Goal: Task Accomplishment & Management: Manage account settings

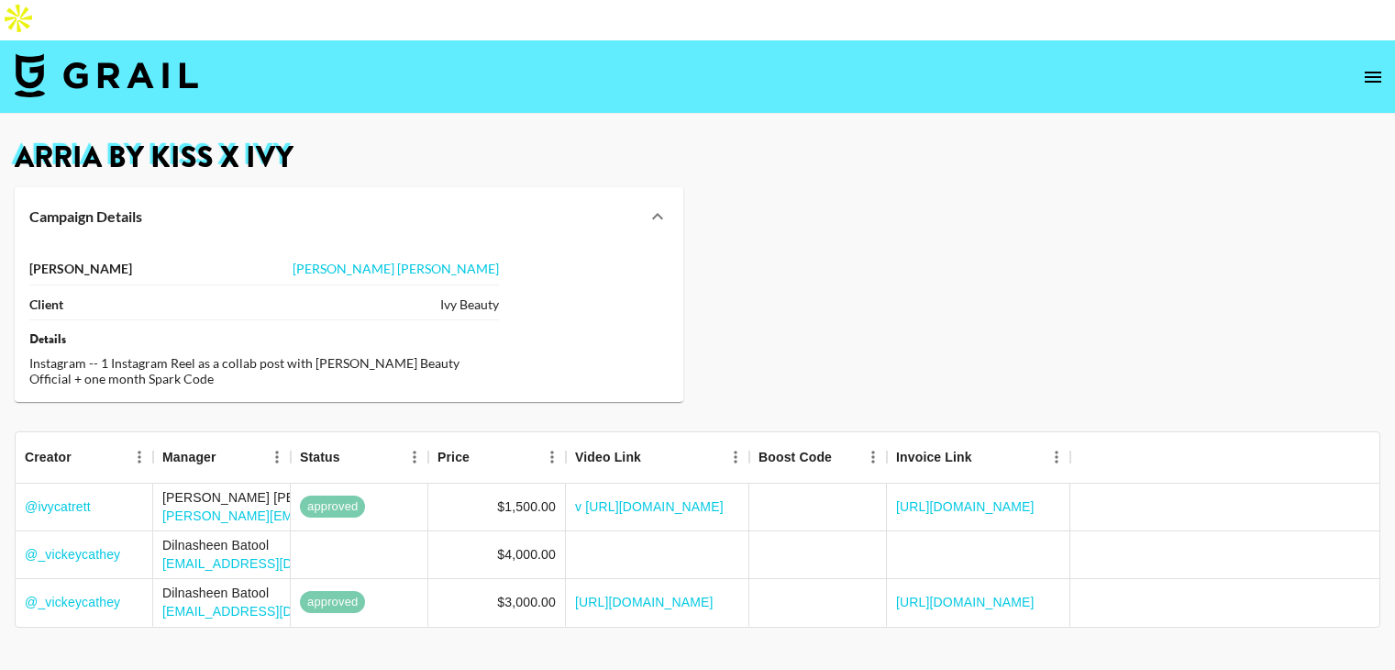
scroll to position [33, 0]
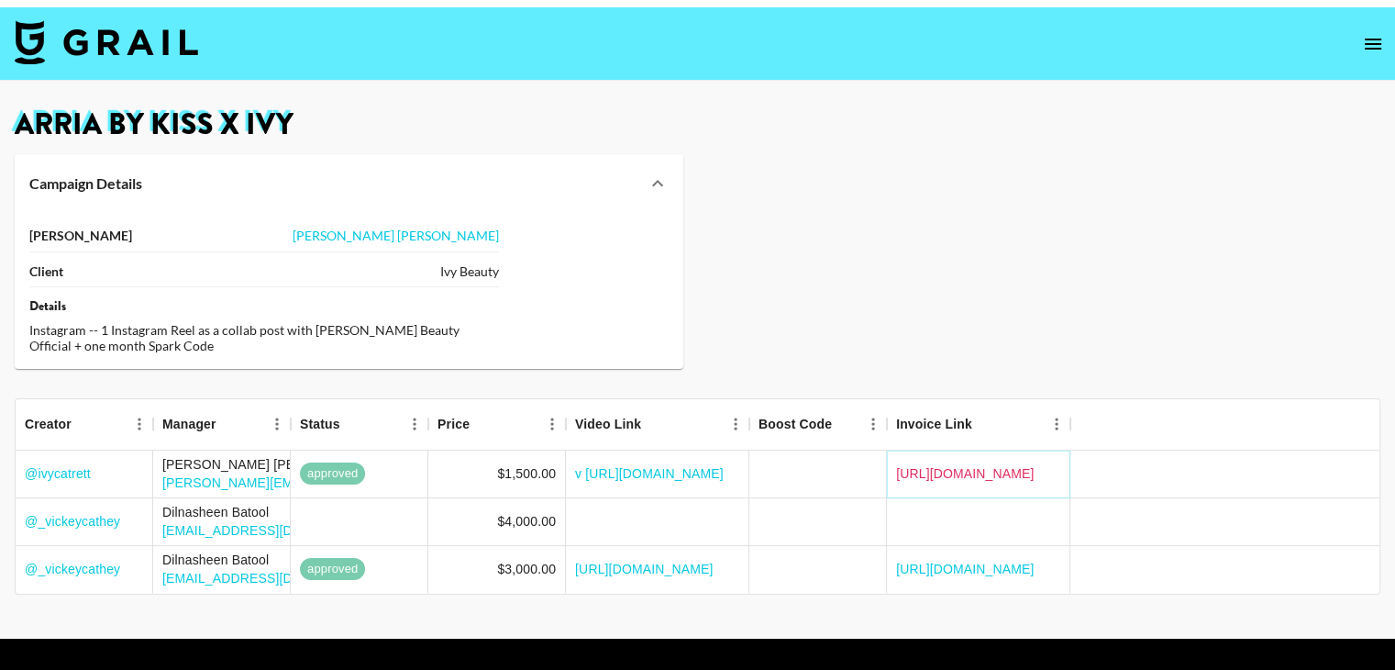
click at [922, 464] on link "[URL][DOMAIN_NAME]" at bounding box center [965, 473] width 139 height 18
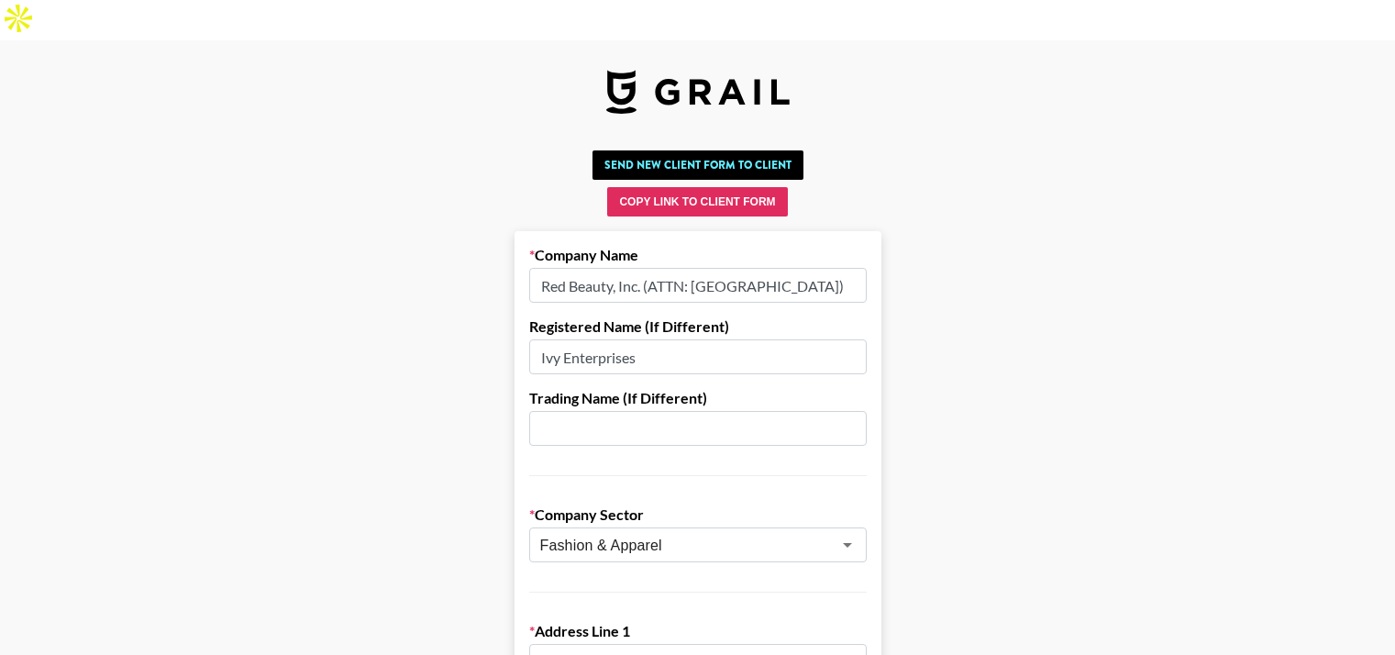
select select "USD"
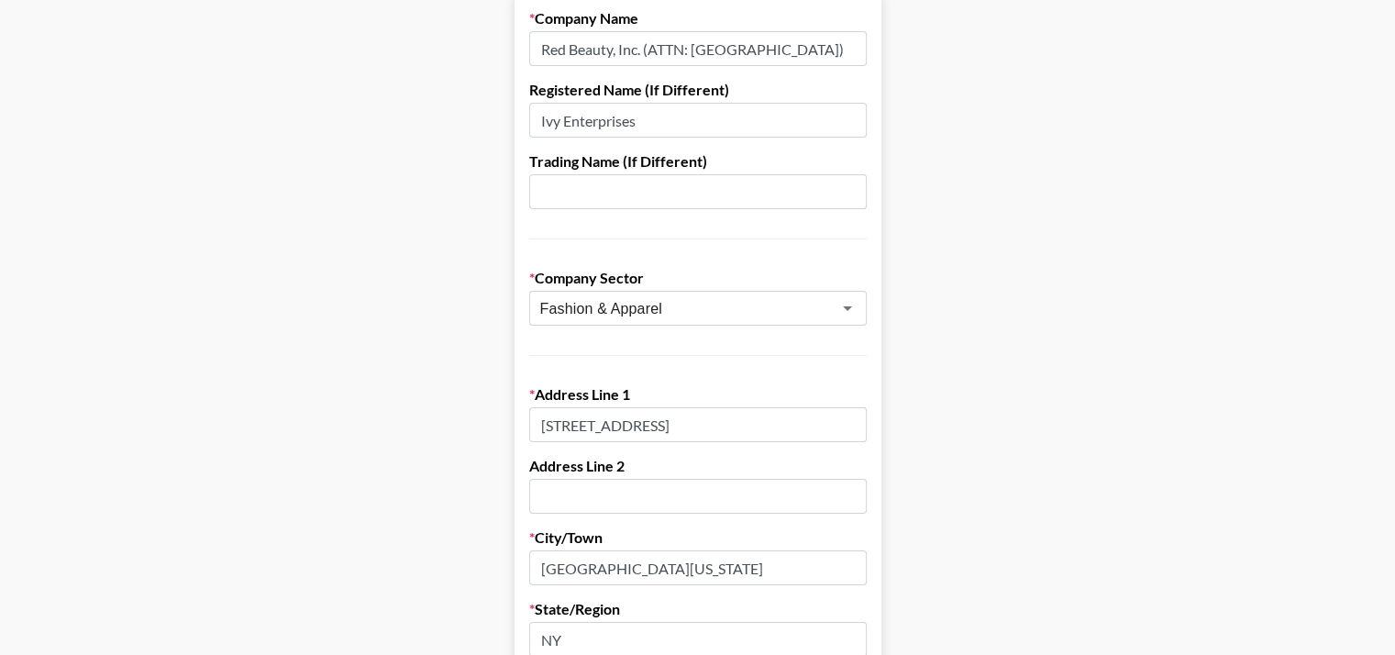
scroll to position [229, 0]
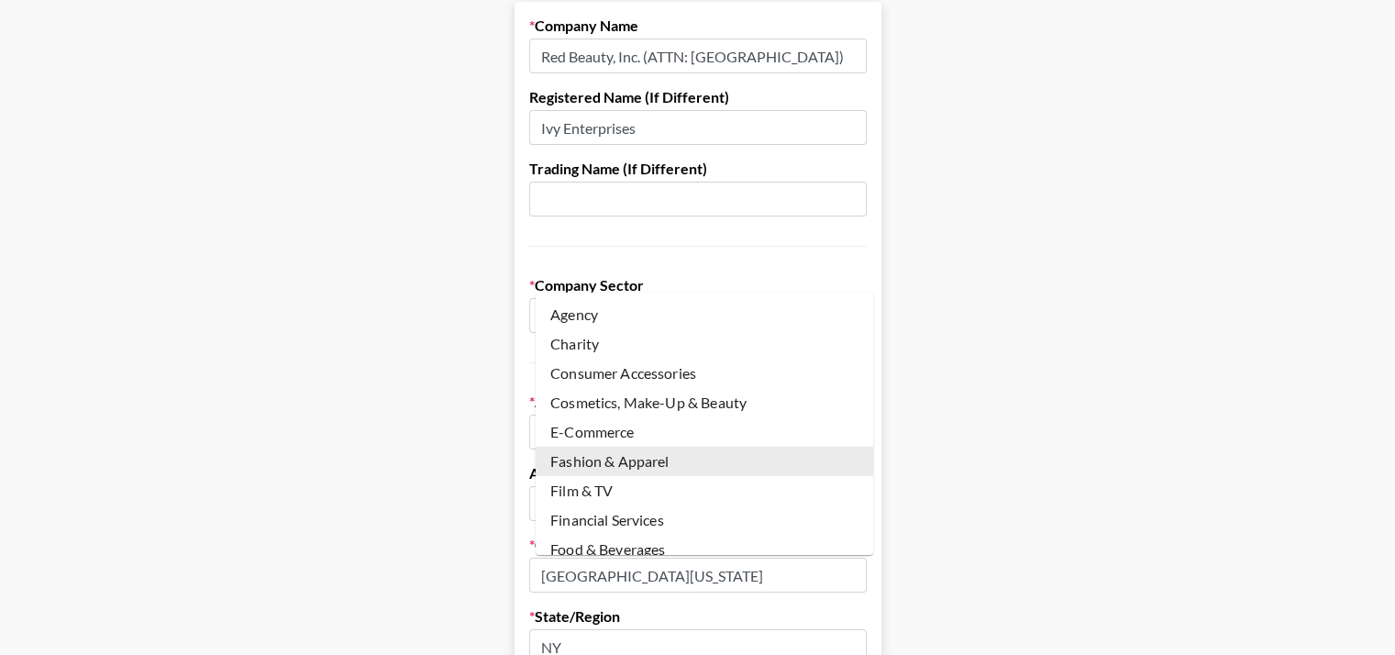
click at [641, 305] on input "Fashion & Apparel" at bounding box center [673, 315] width 267 height 21
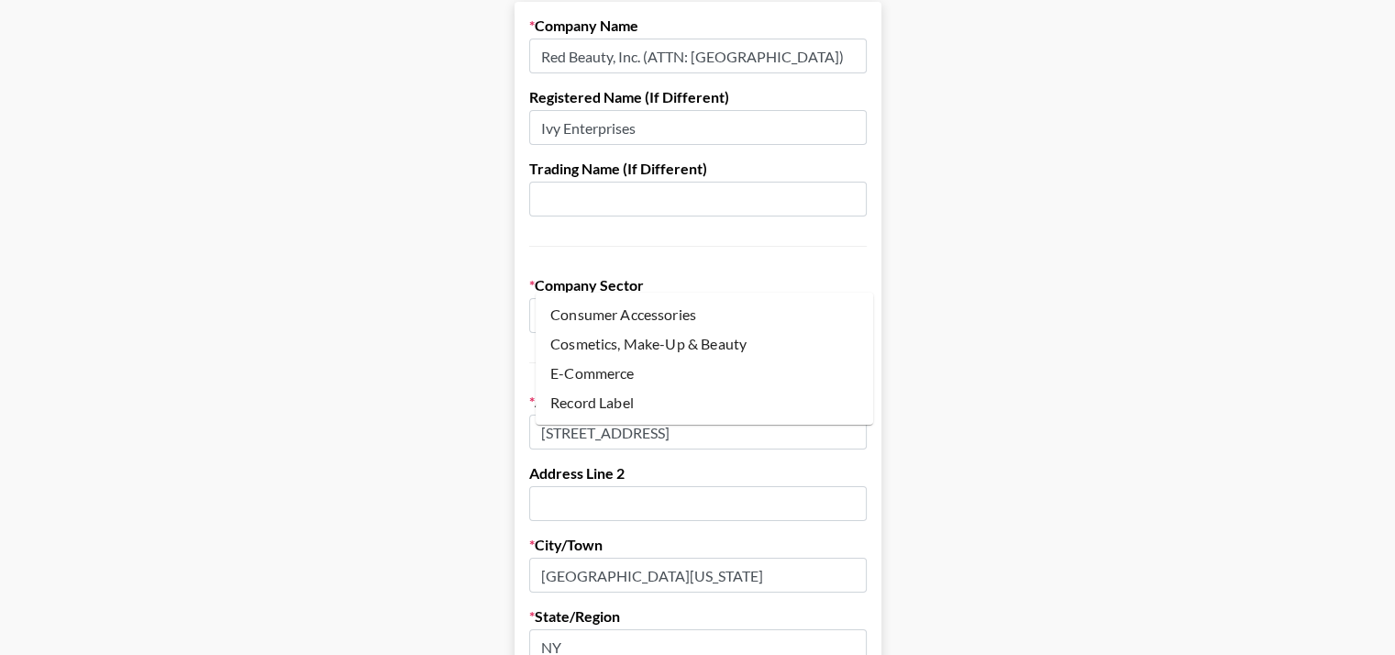
click at [581, 349] on li "Cosmetics, Make-Up & Beauty" at bounding box center [705, 343] width 338 height 29
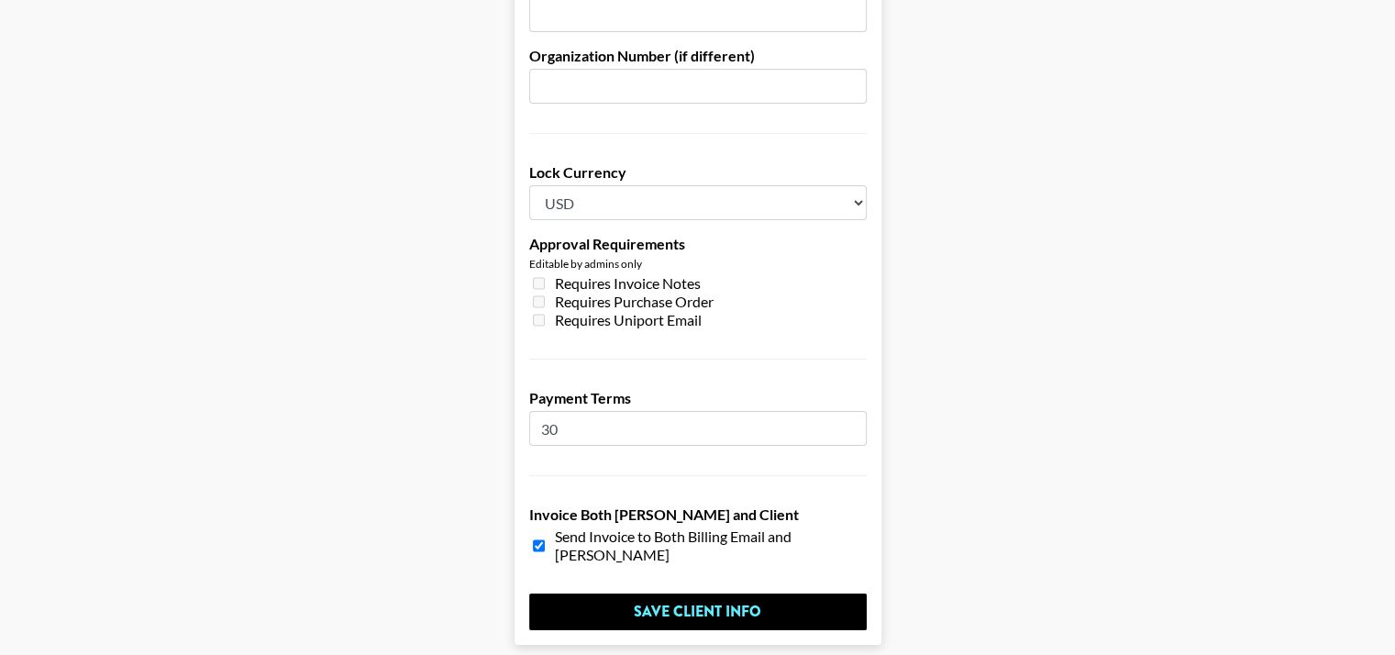
scroll to position [1443, 0]
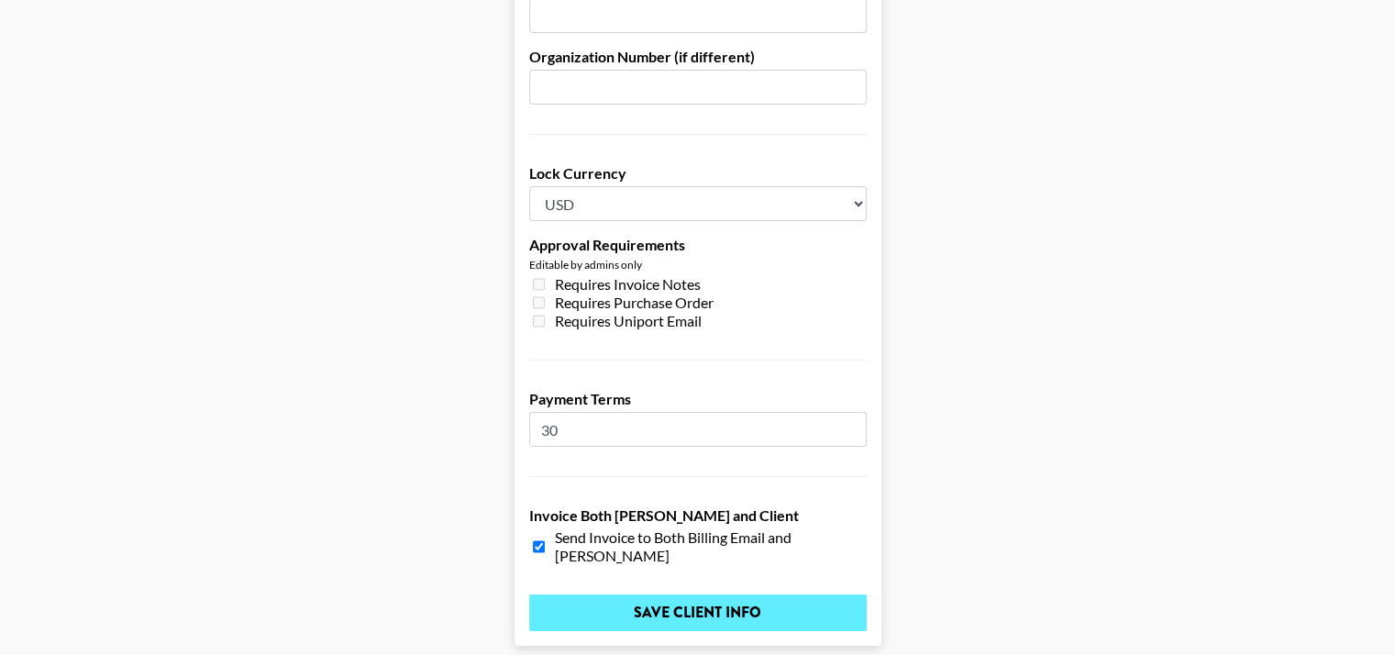
type input "Cosmetics, Make-Up & Beauty"
click at [682, 594] on input "Save Client Info" at bounding box center [698, 612] width 338 height 37
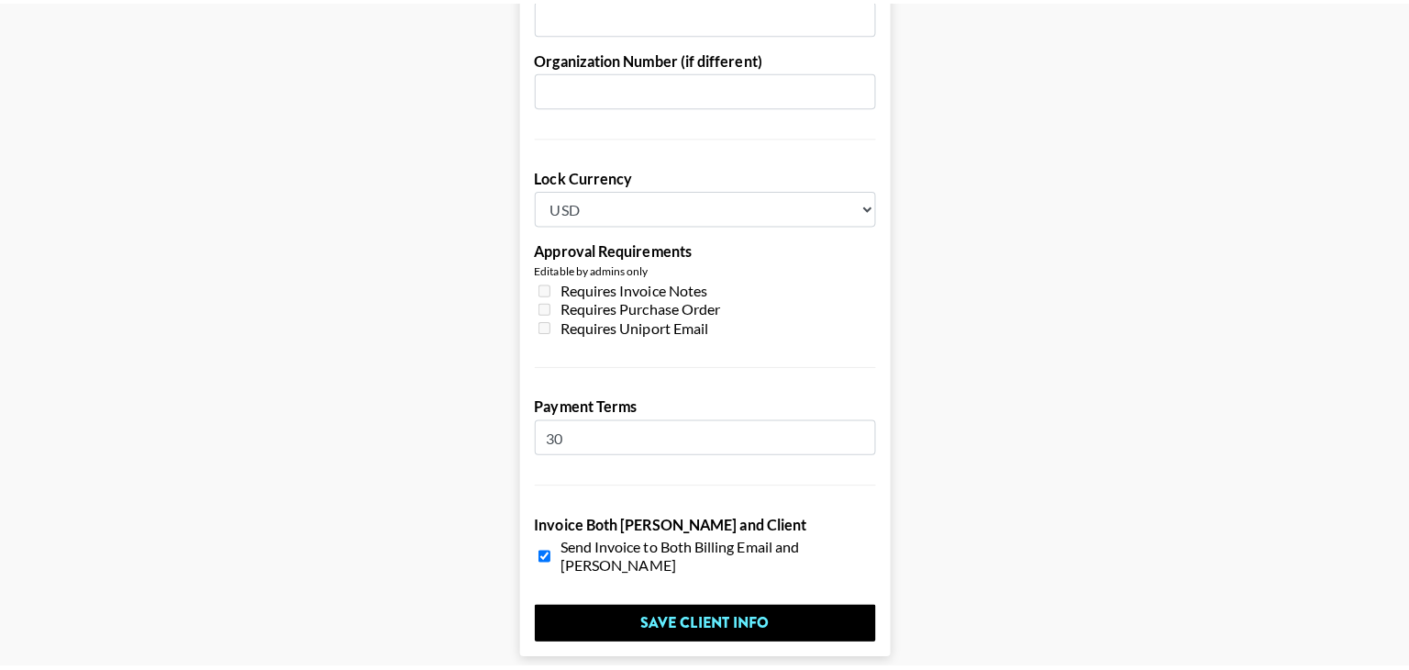
scroll to position [0, 0]
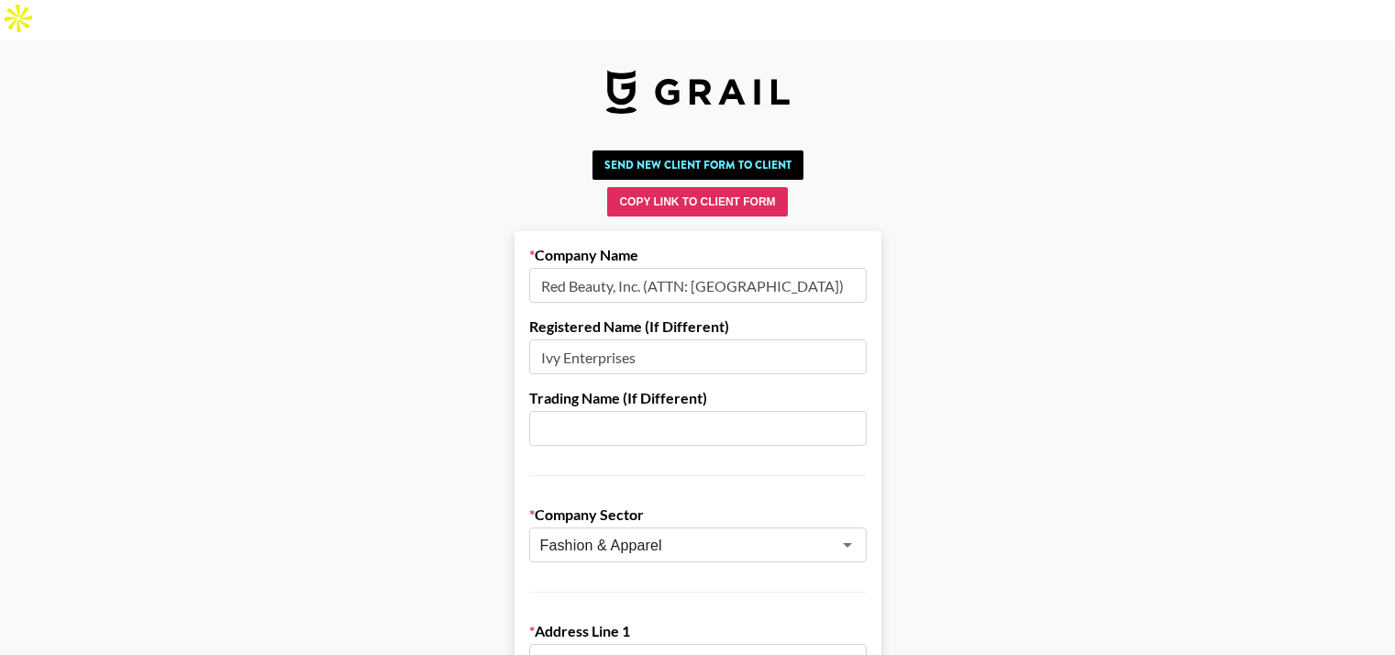
select select "USD"
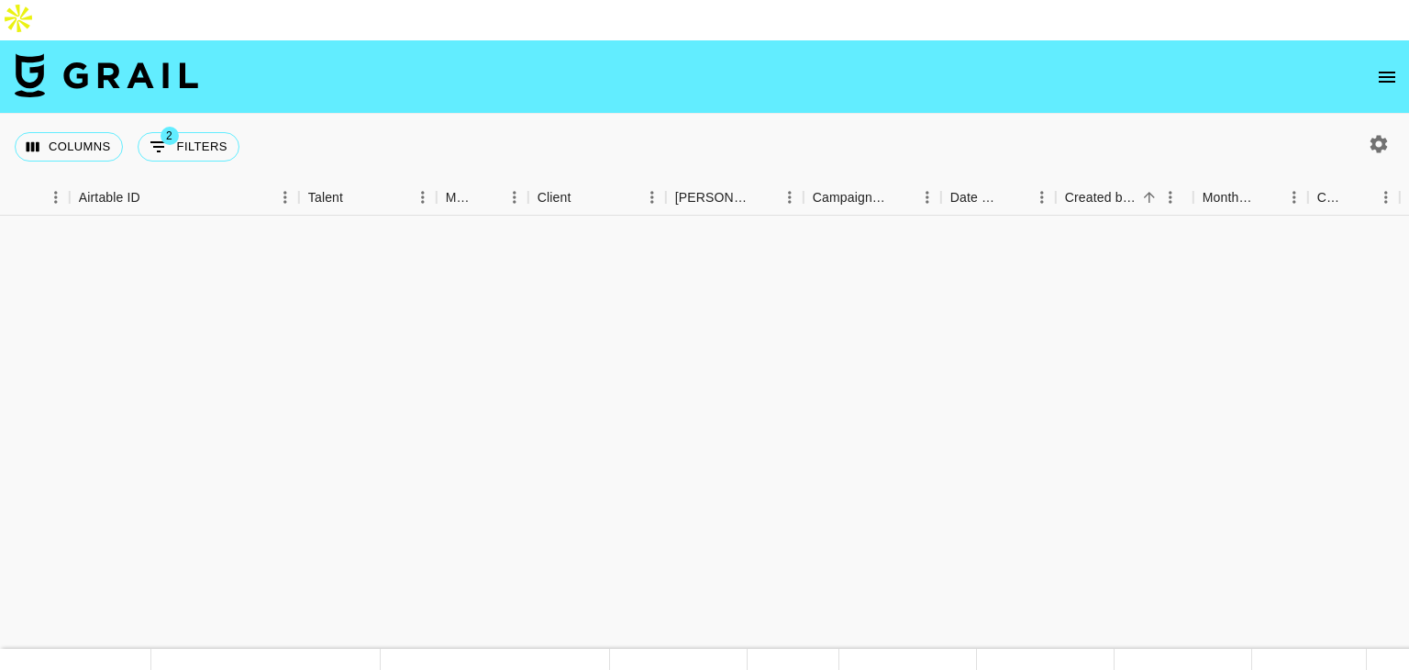
scroll to position [1052, 311]
